Goal: Find specific page/section: Find specific page/section

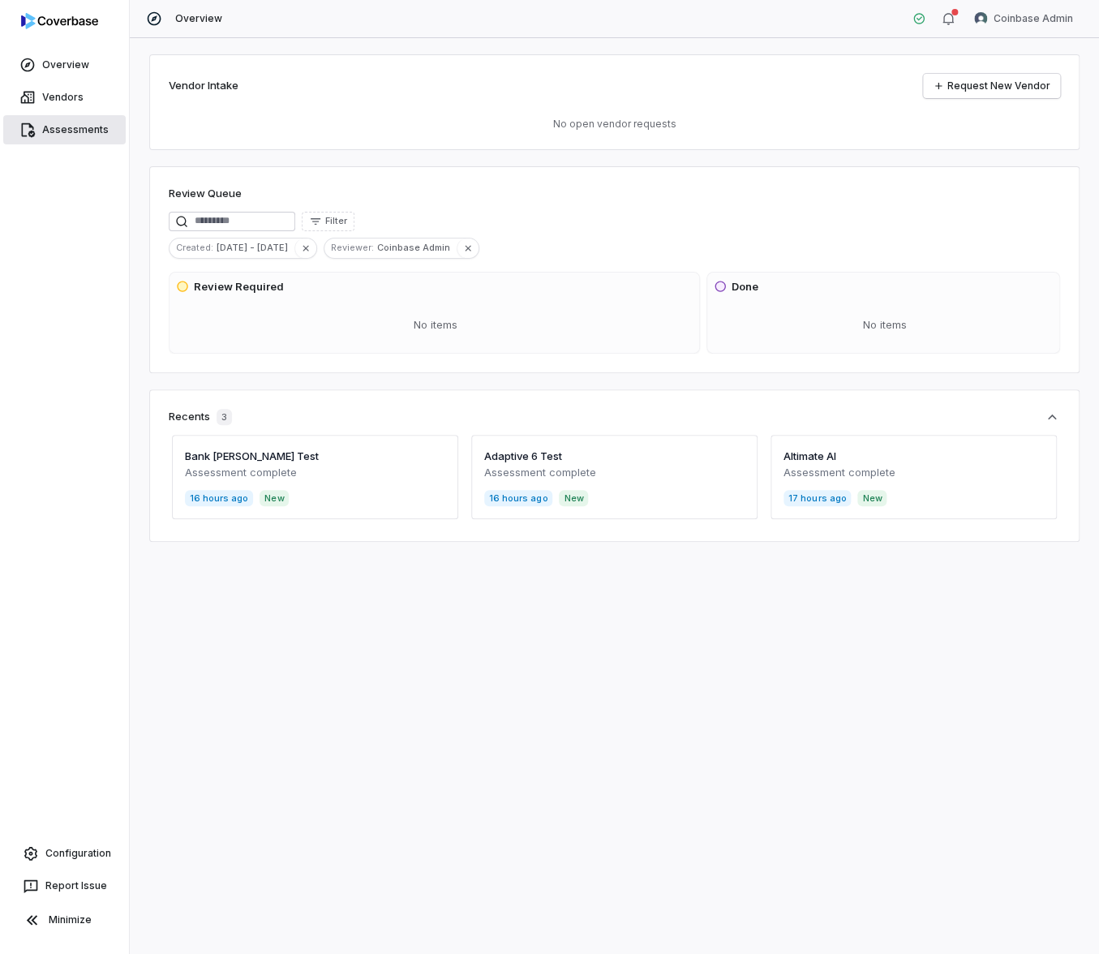
click at [92, 131] on span "Assessments" at bounding box center [75, 129] width 67 height 13
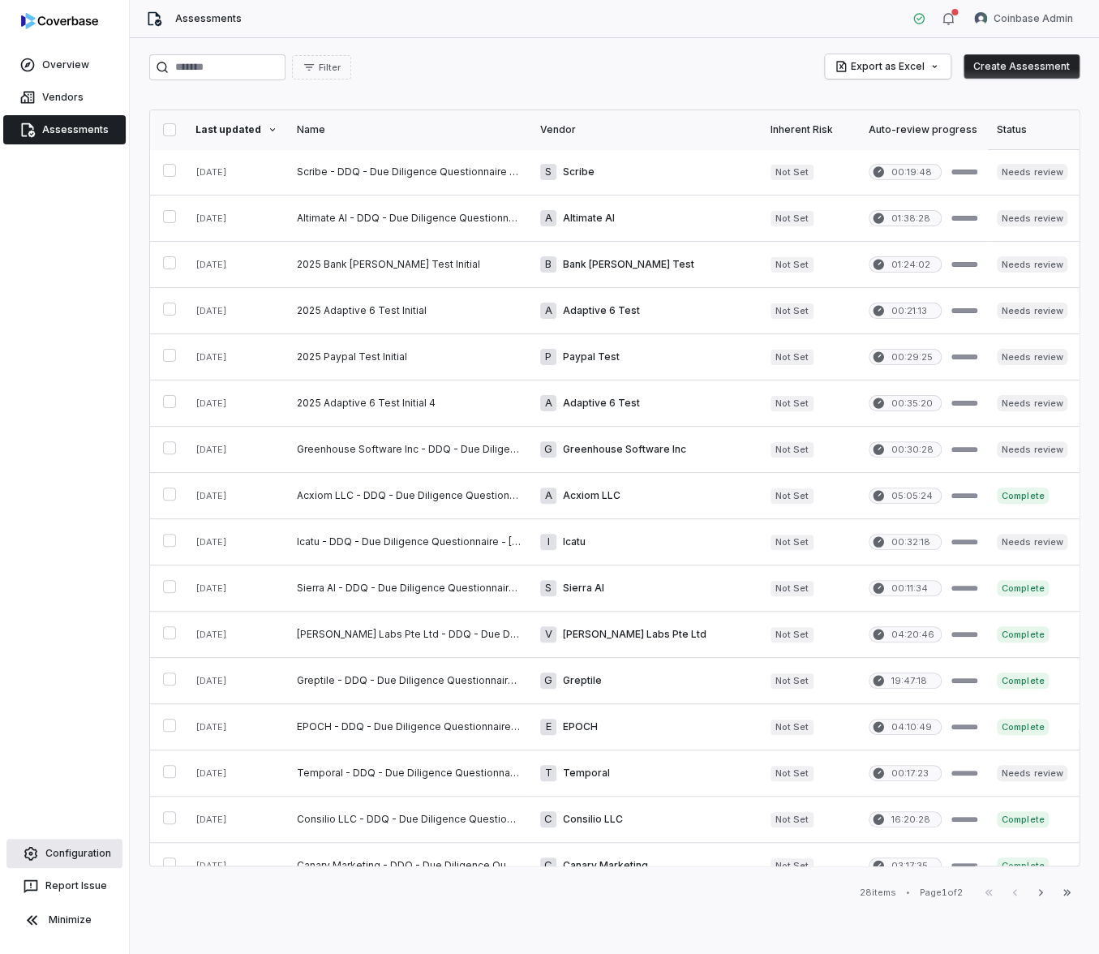
click at [105, 845] on link "Configuration" at bounding box center [64, 853] width 116 height 29
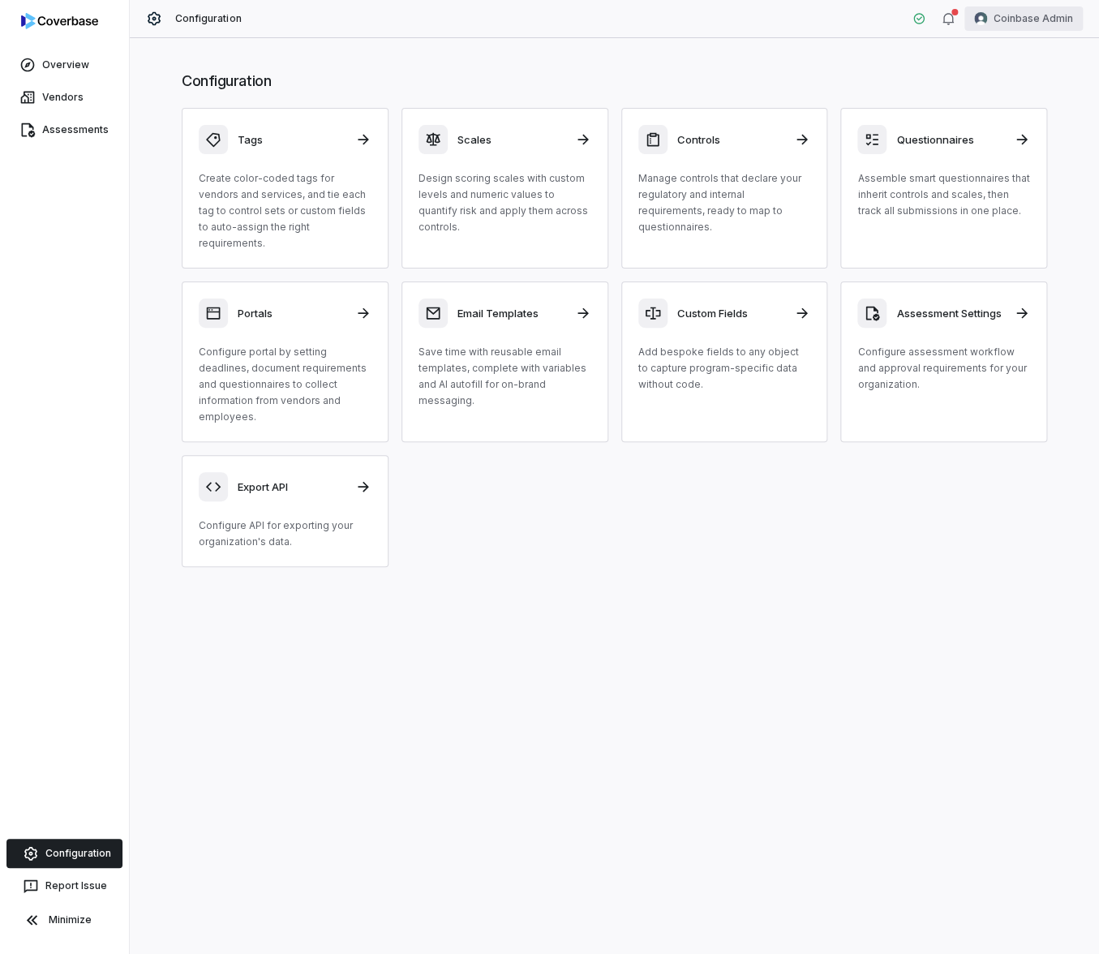
click at [1039, 25] on html "Overview Vendors Assessments Configuration Report Issue Minimize Configuration …" at bounding box center [549, 477] width 1099 height 954
click at [1018, 84] on div "Organization" at bounding box center [1014, 84] width 124 height 26
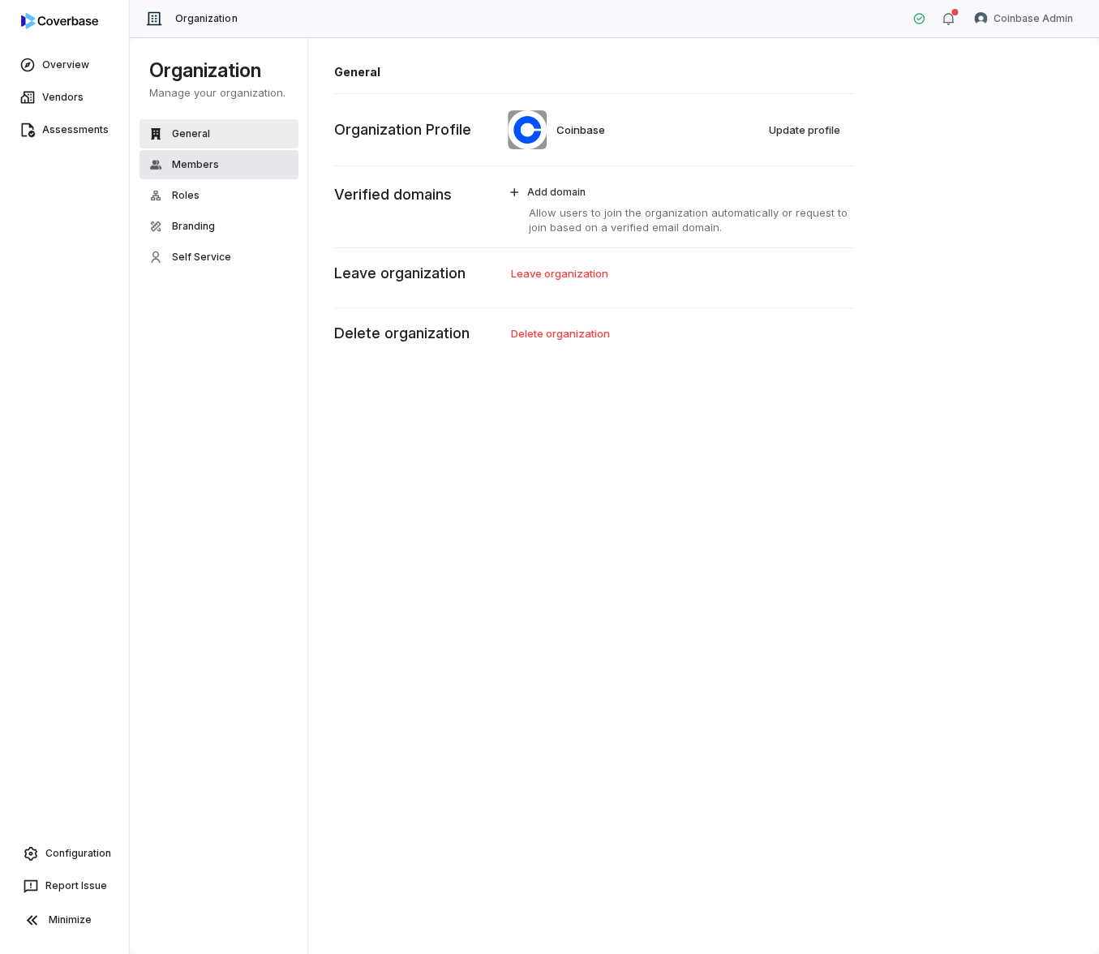
click at [214, 158] on span "Members" at bounding box center [195, 164] width 47 height 13
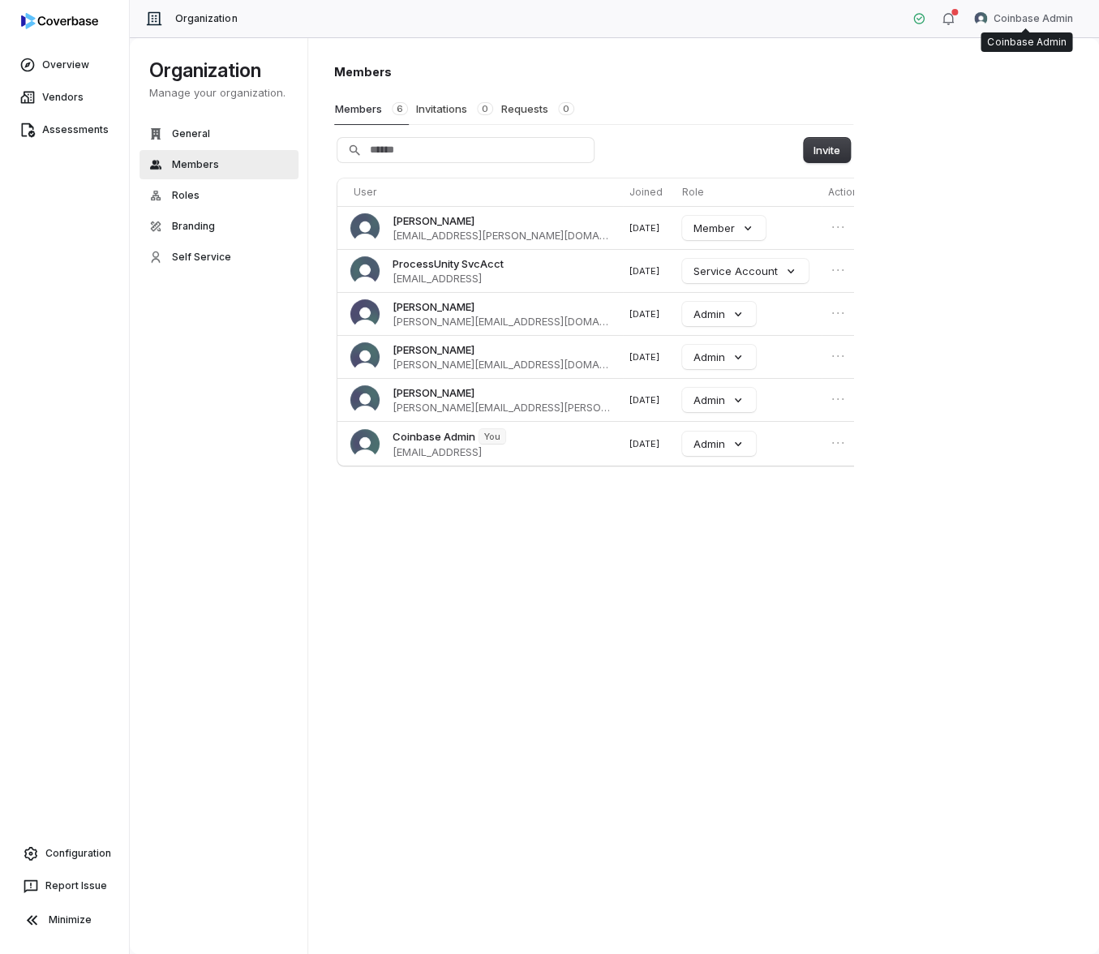
click at [999, 18] on html "Overview Vendors Assessments Configuration Report Issue Minimize Organization C…" at bounding box center [549, 477] width 1099 height 954
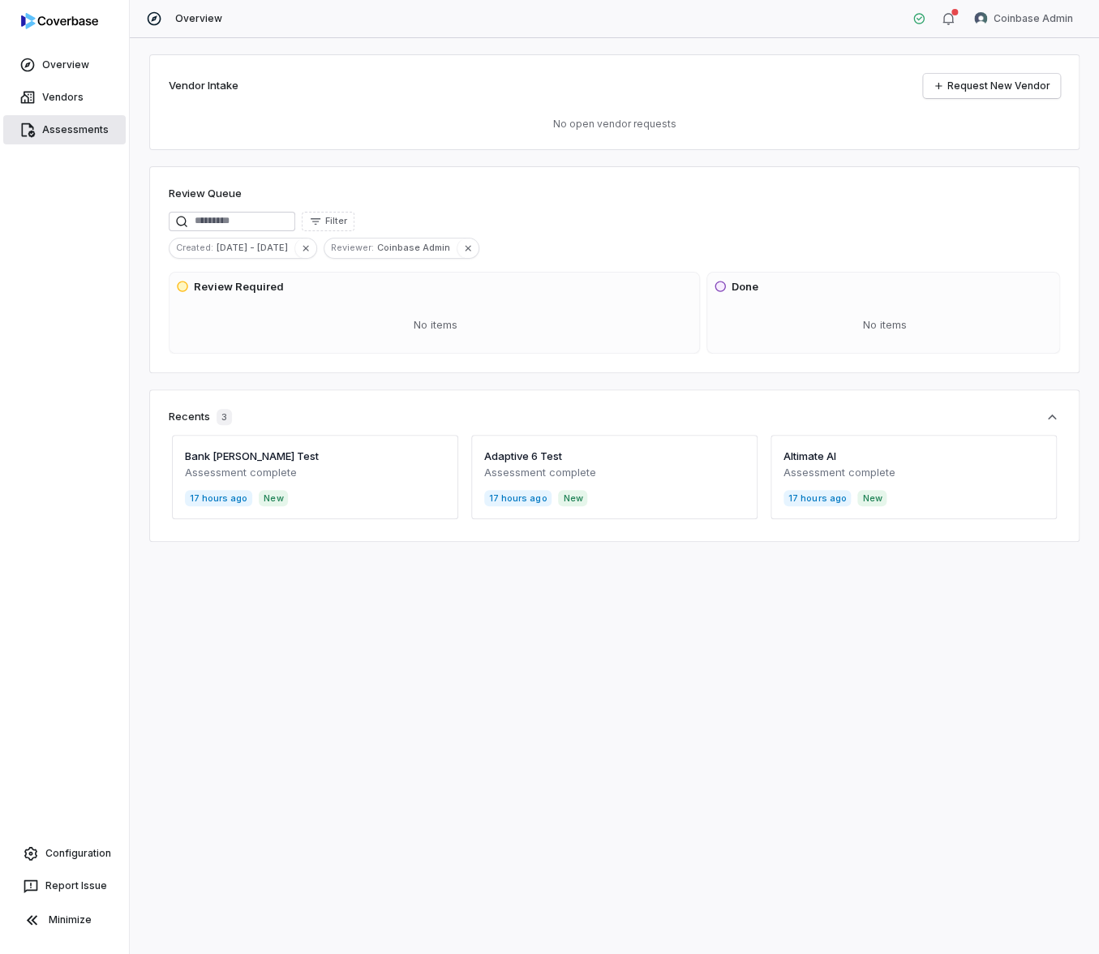
click at [86, 123] on span "Assessments" at bounding box center [75, 129] width 67 height 13
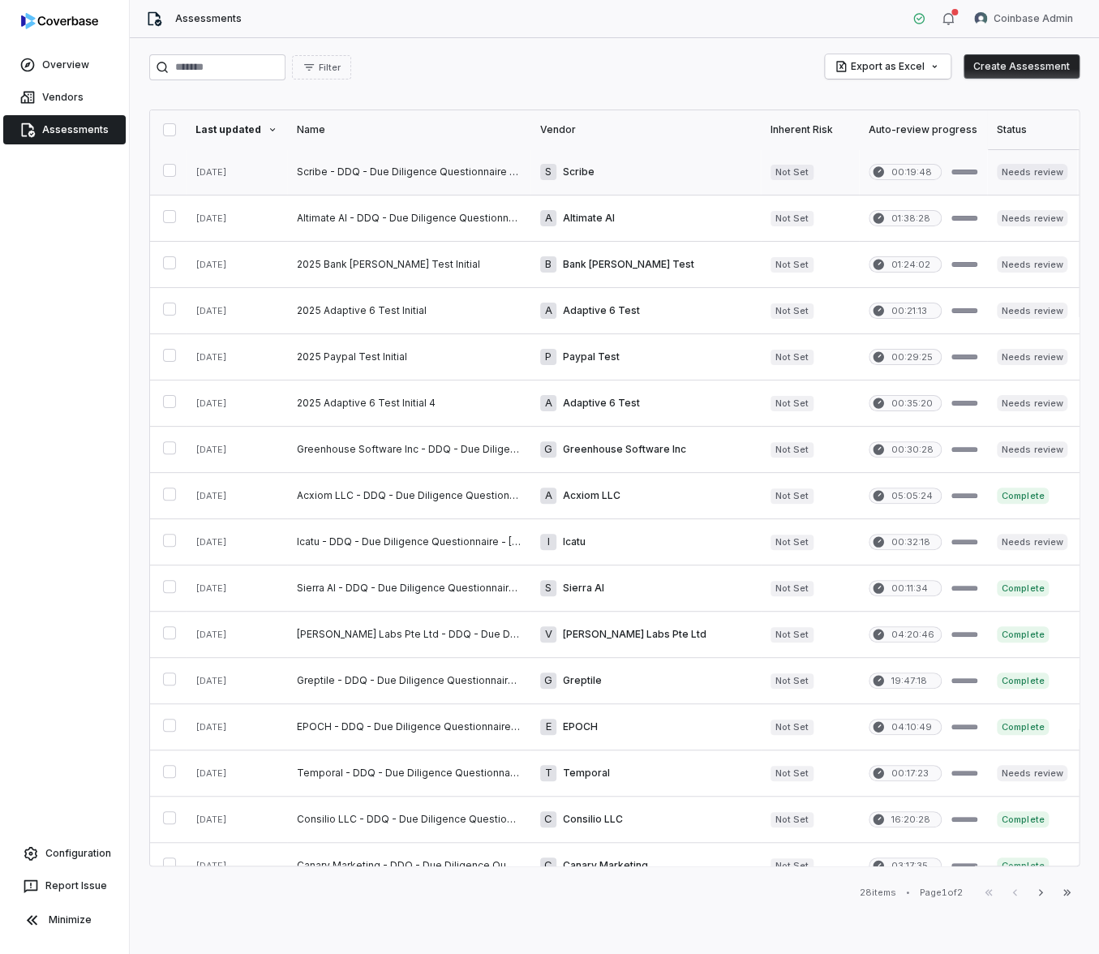
click at [360, 179] on link at bounding box center [408, 171] width 243 height 45
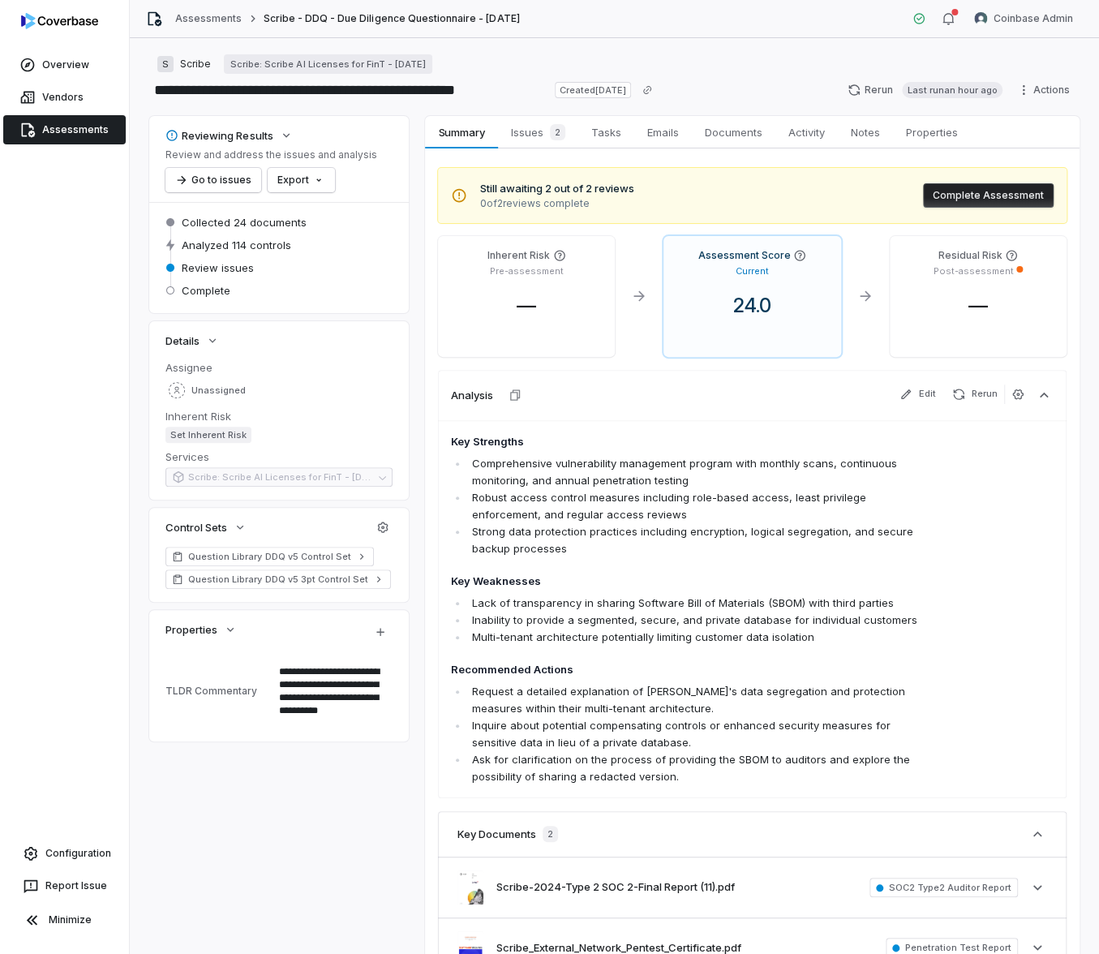
click at [105, 126] on link "Assessments" at bounding box center [64, 129] width 123 height 29
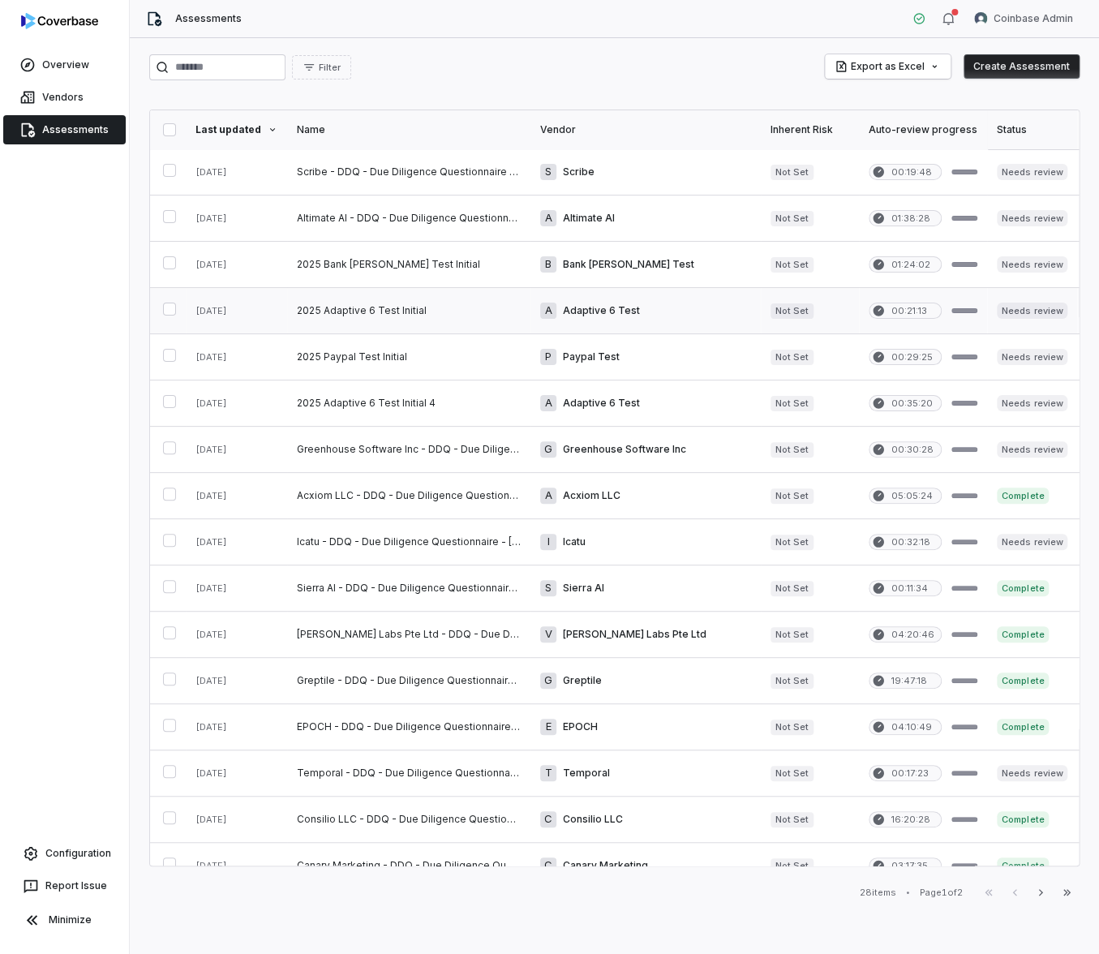
click at [386, 297] on link at bounding box center [408, 310] width 243 height 45
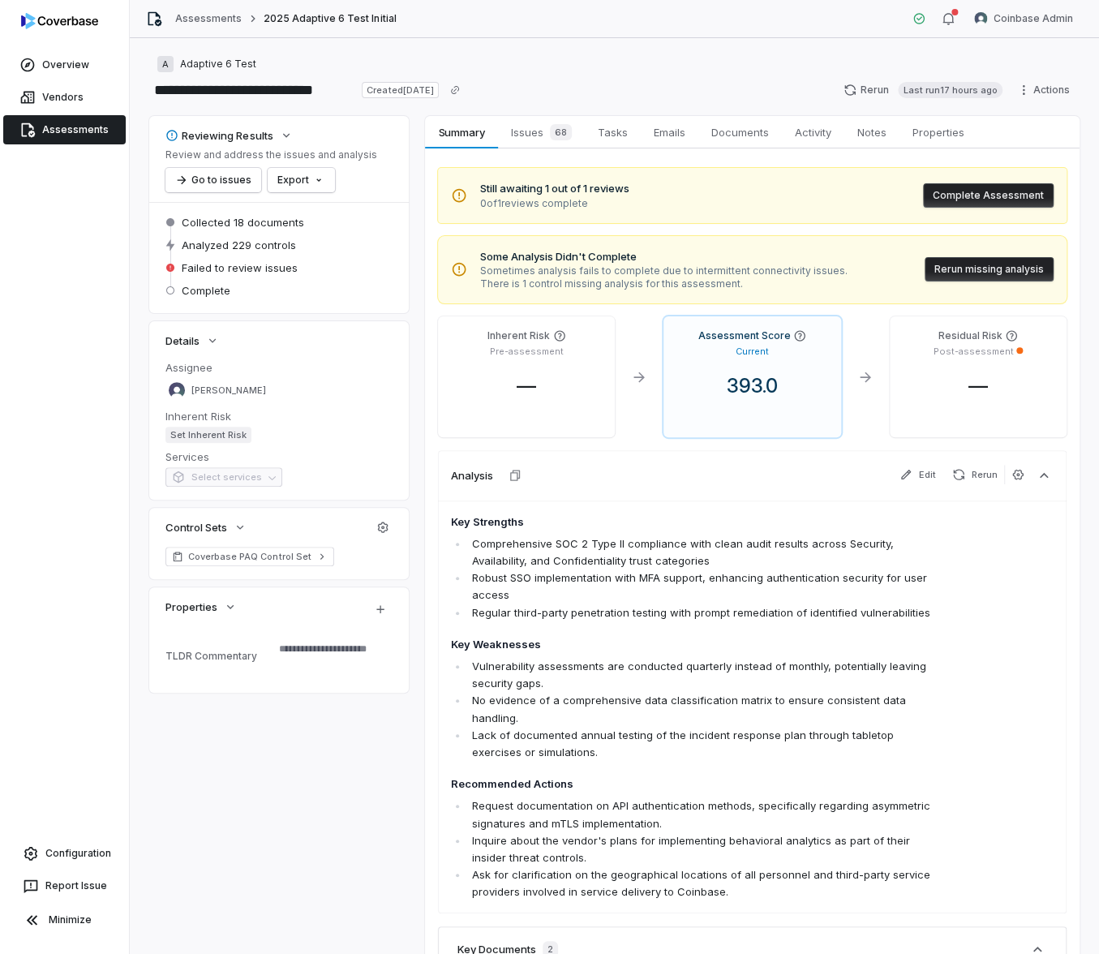
click at [71, 125] on span "Assessments" at bounding box center [75, 129] width 67 height 13
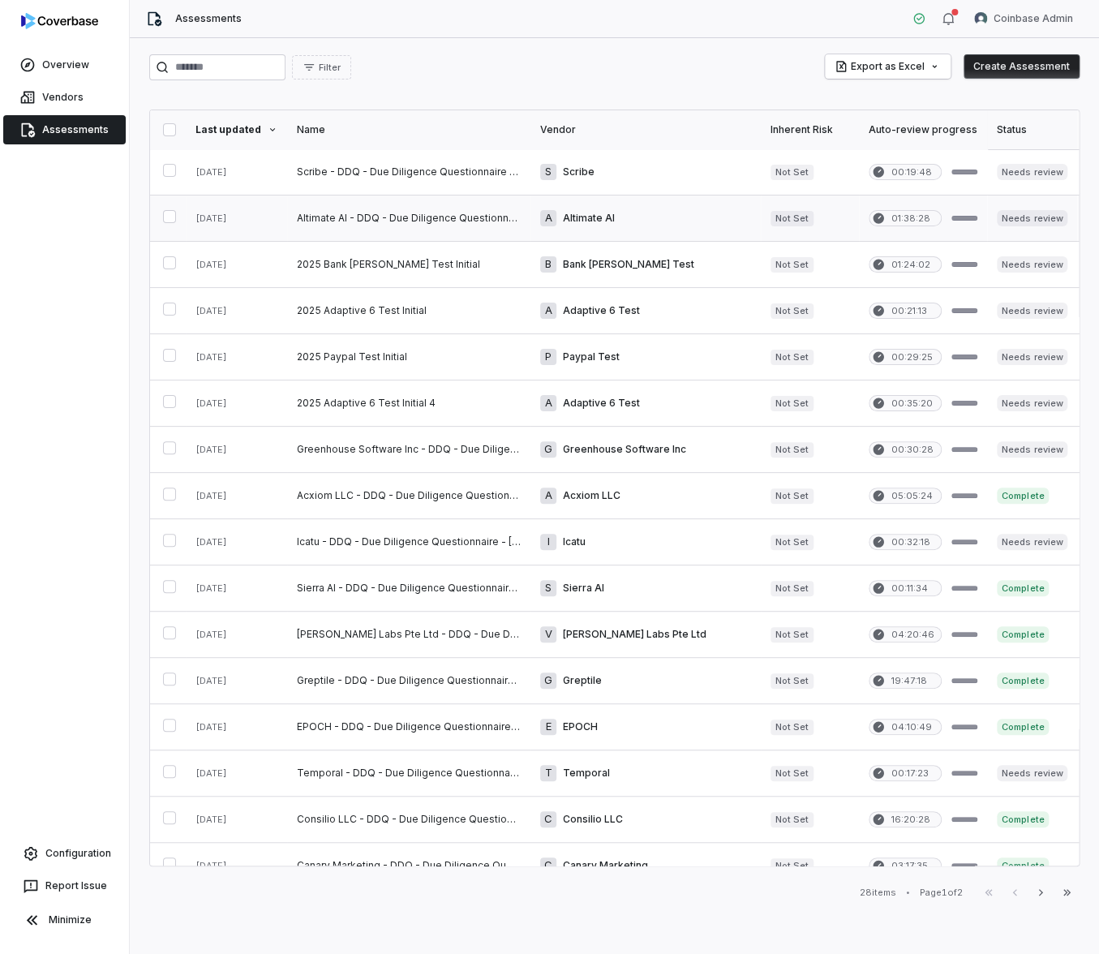
click at [400, 214] on link at bounding box center [408, 218] width 243 height 45
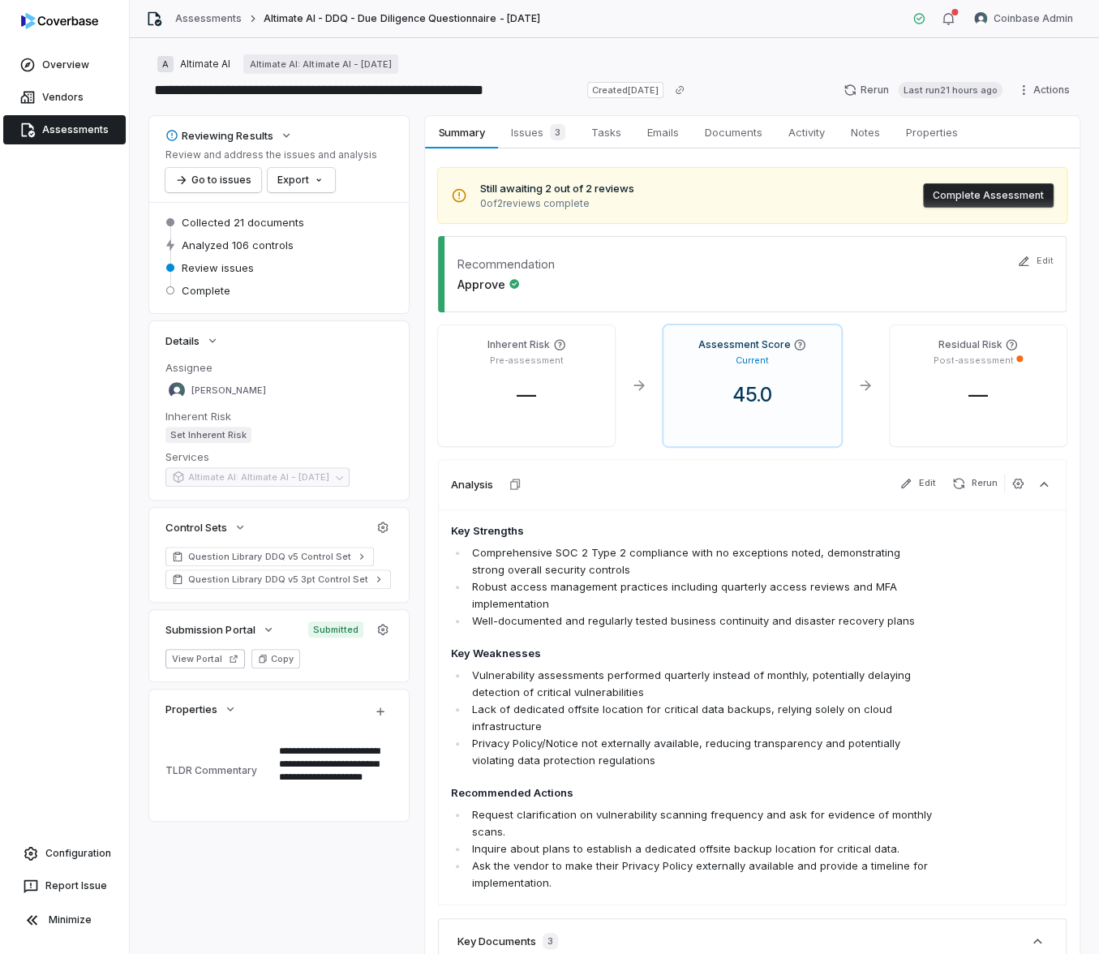
type textarea "*"
